Goal: Share content: Share content

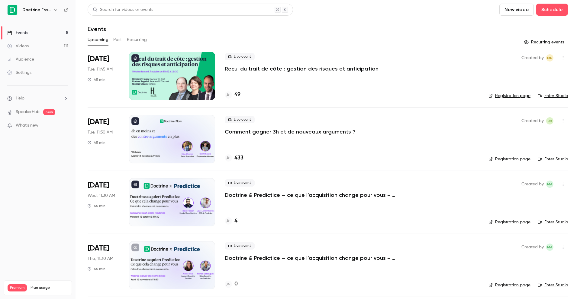
click at [189, 78] on div at bounding box center [172, 76] width 86 height 48
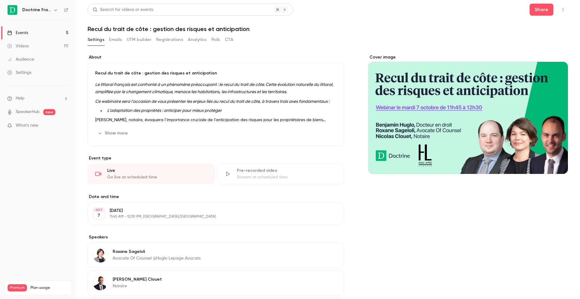
click at [157, 42] on button "Registrations" at bounding box center [169, 40] width 27 height 10
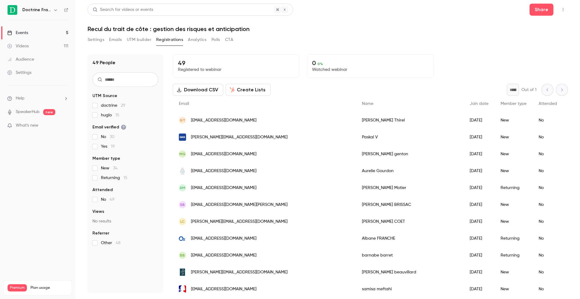
click at [209, 93] on button "Download CSV" at bounding box center [198, 90] width 50 height 12
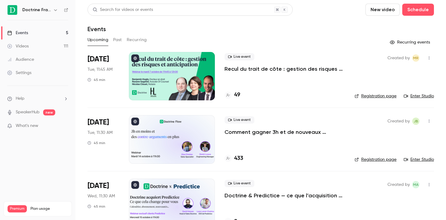
click at [206, 76] on div at bounding box center [172, 76] width 86 height 48
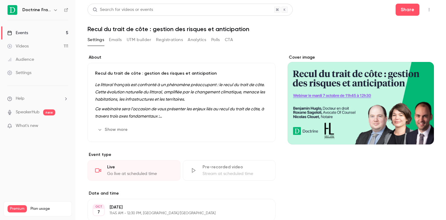
click at [166, 36] on button "Registrations" at bounding box center [169, 40] width 27 height 10
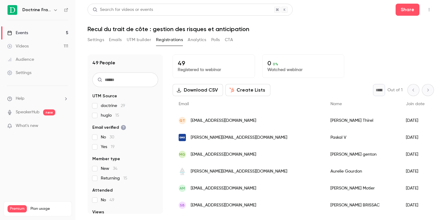
click at [94, 38] on button "Settings" at bounding box center [96, 40] width 17 height 10
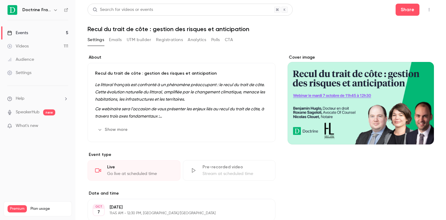
click at [59, 45] on link "Videos 111" at bounding box center [37, 46] width 75 height 13
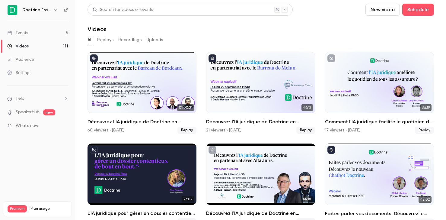
click at [58, 32] on link "Events 5" at bounding box center [37, 32] width 75 height 13
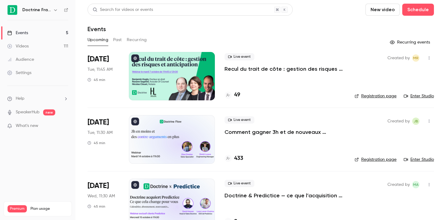
click at [174, 80] on div at bounding box center [172, 76] width 86 height 48
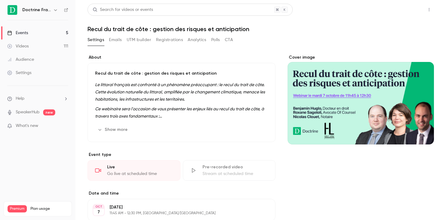
click at [412, 15] on button "Share" at bounding box center [408, 10] width 24 height 12
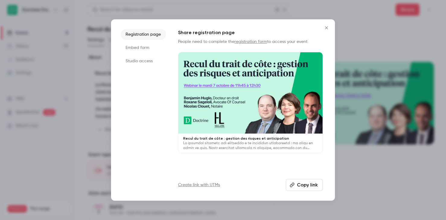
click at [147, 62] on li "Studio access" at bounding box center [143, 61] width 45 height 11
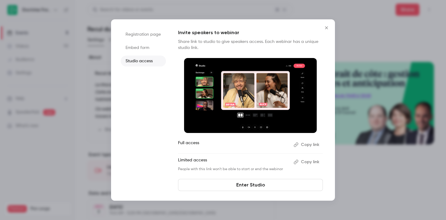
click at [311, 150] on ul "Full access Copy link Limited access Copy link People with this link won't be a…" at bounding box center [250, 156] width 145 height 32
click at [310, 146] on button "Copy link" at bounding box center [307, 145] width 32 height 10
click at [314, 149] on button "Copy link" at bounding box center [307, 145] width 32 height 10
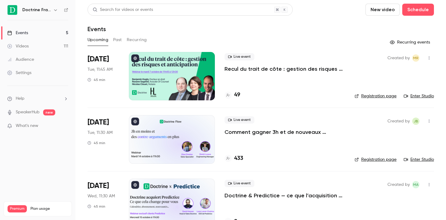
click at [186, 97] on div at bounding box center [172, 76] width 86 height 48
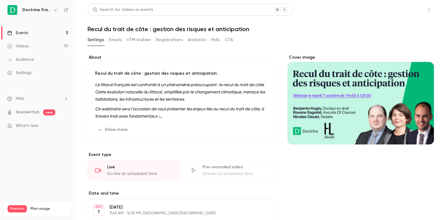
click at [412, 9] on button "Share" at bounding box center [408, 10] width 24 height 12
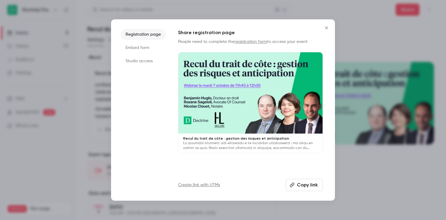
click at [128, 59] on li "Studio access" at bounding box center [143, 61] width 45 height 11
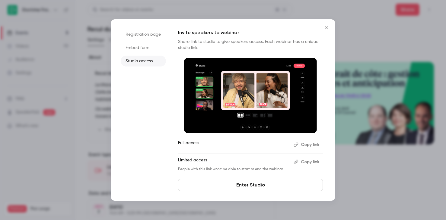
click at [309, 148] on button "Copy link" at bounding box center [307, 145] width 32 height 10
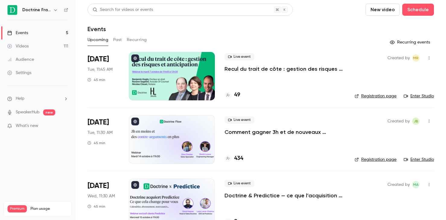
click at [204, 71] on div at bounding box center [172, 76] width 86 height 48
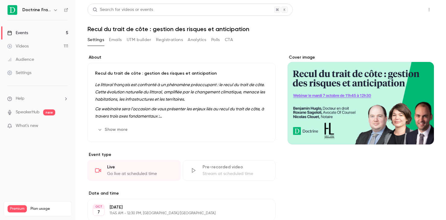
click at [411, 11] on button "Share" at bounding box center [408, 10] width 24 height 12
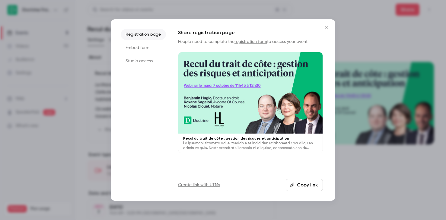
click at [151, 59] on li "Studio access" at bounding box center [143, 61] width 45 height 11
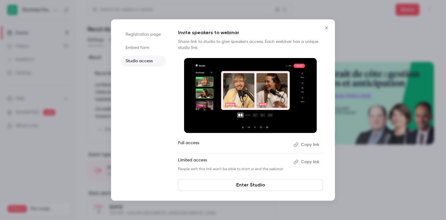
click at [313, 145] on button "Copy link" at bounding box center [307, 145] width 32 height 10
